Goal: Task Accomplishment & Management: Manage account settings

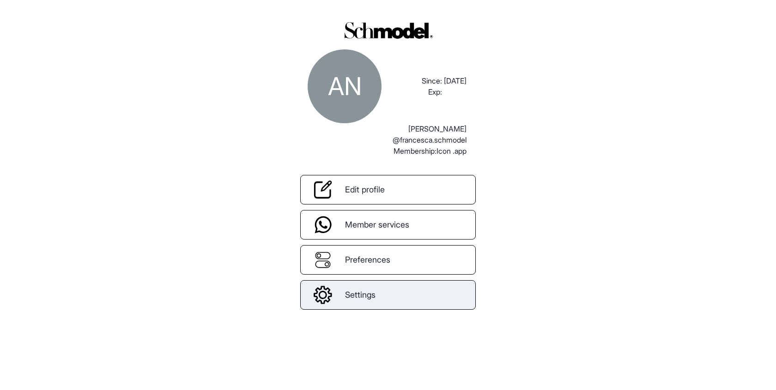
click at [354, 293] on span "Settings" at bounding box center [360, 295] width 30 height 12
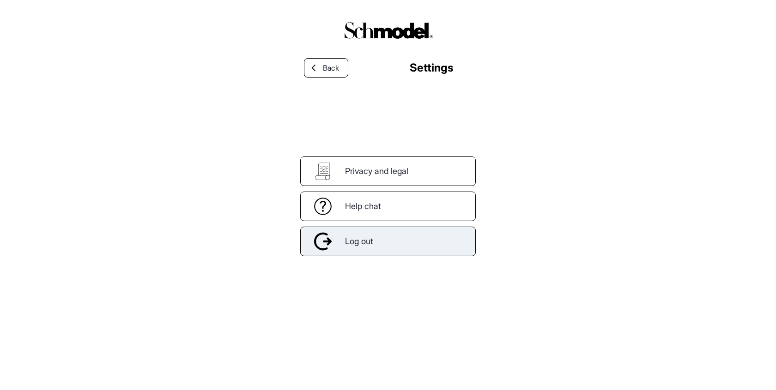
click at [373, 245] on span "Log out" at bounding box center [359, 241] width 28 height 12
